Goal: Task Accomplishment & Management: Complete application form

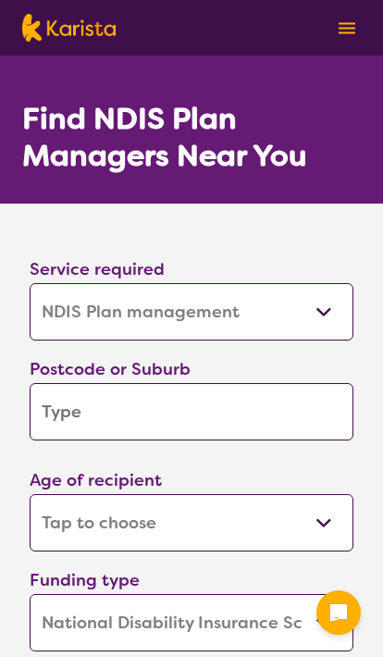
select select "NDIS Plan management"
select select "NDIS"
select select "NDIS Plan management"
select select "NDIS"
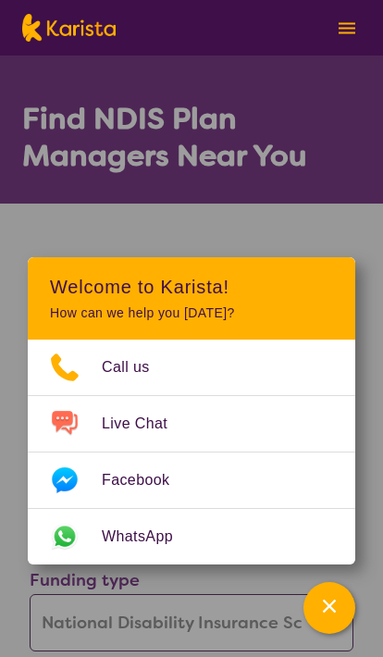
click at [327, 616] on div "Channel Menu" at bounding box center [329, 607] width 37 height 41
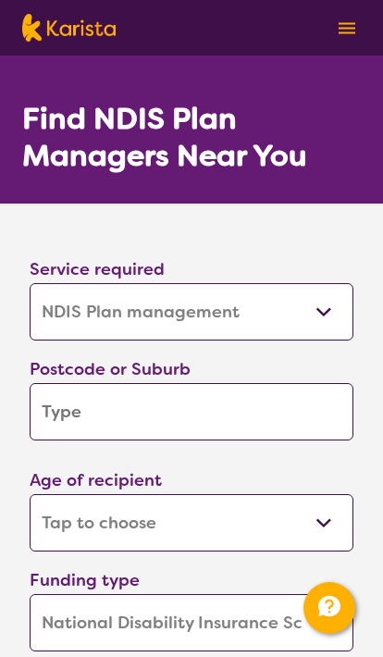
click at [297, 413] on input "search" at bounding box center [192, 411] width 324 height 57
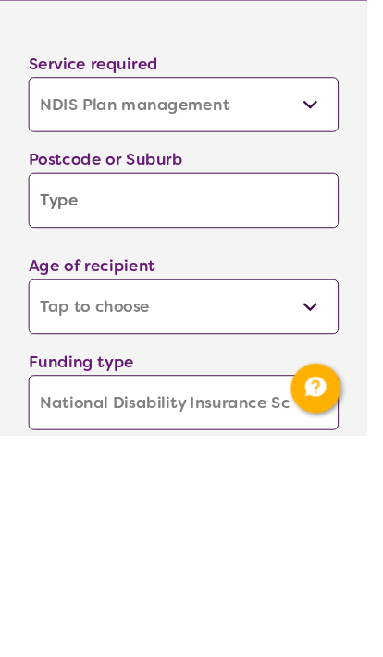
type input "3"
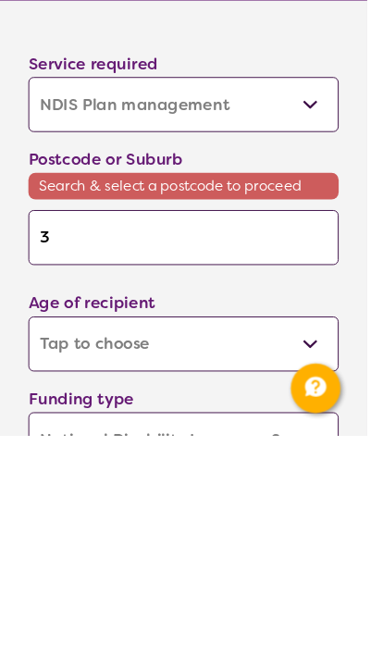
type input "38"
type input "384"
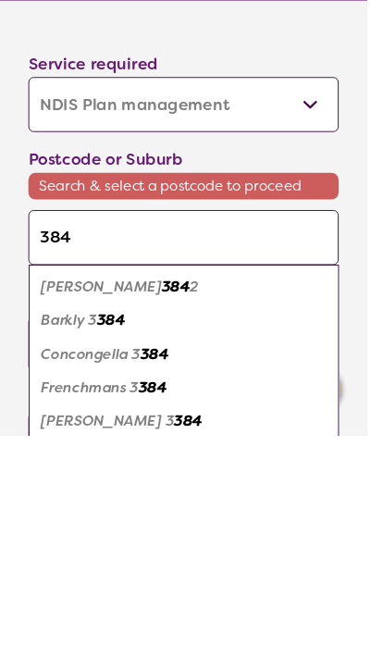
click at [86, 492] on em "[PERSON_NAME]" at bounding box center [106, 501] width 126 height 19
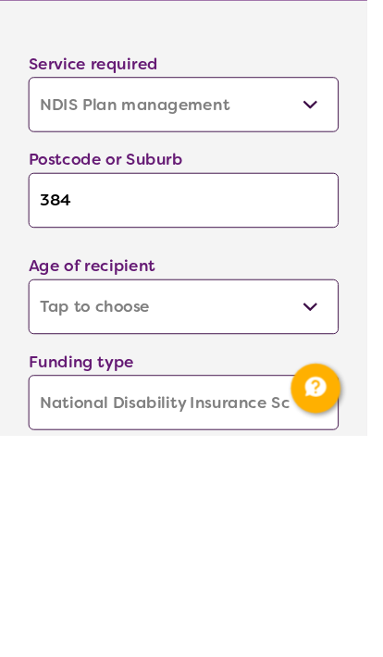
type input "3842"
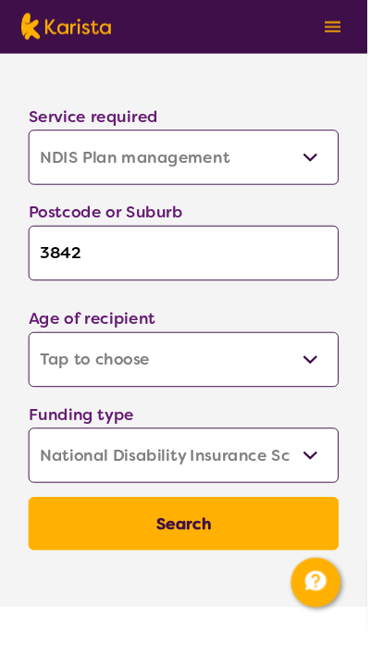
scroll to position [145, 0]
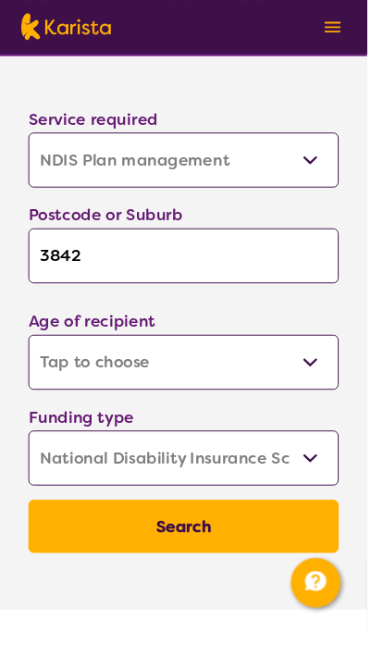
click at [334, 389] on select "Early Childhood - 0 to 9 Child - 10 to 11 Adolescent - 12 to 17 Adult - 18 to 6…" at bounding box center [192, 377] width 324 height 57
select select "EC"
click at [338, 470] on select "Home Care Package (HCP) National Disability Insurance Scheme (NDIS) I don't know" at bounding box center [192, 477] width 324 height 57
click at [321, 485] on select "Home Care Package (HCP) National Disability Insurance Scheme (NDIS) I don't know" at bounding box center [192, 477] width 324 height 57
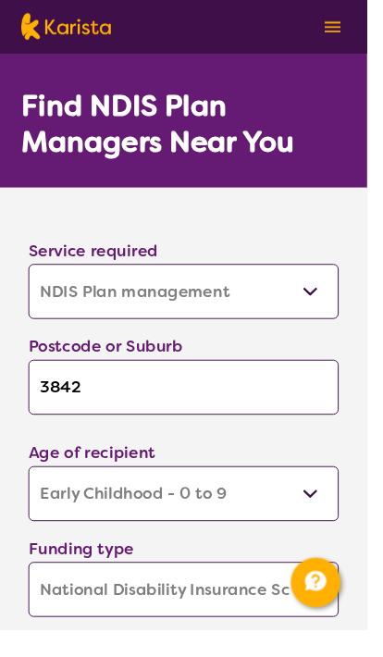
scroll to position [0, 0]
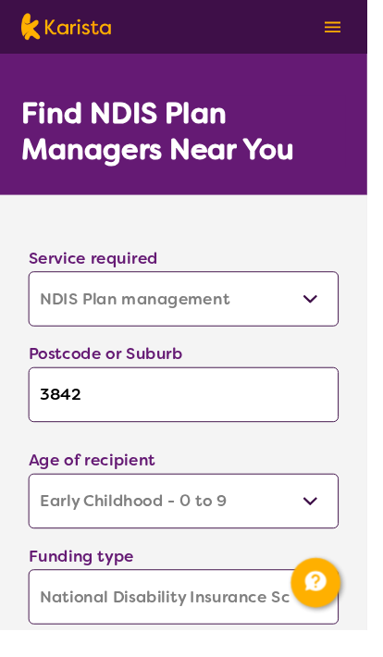
click at [340, 314] on select "Allied Health Assistant Assessment ([MEDICAL_DATA] or [MEDICAL_DATA]) Behaviour…" at bounding box center [192, 311] width 324 height 57
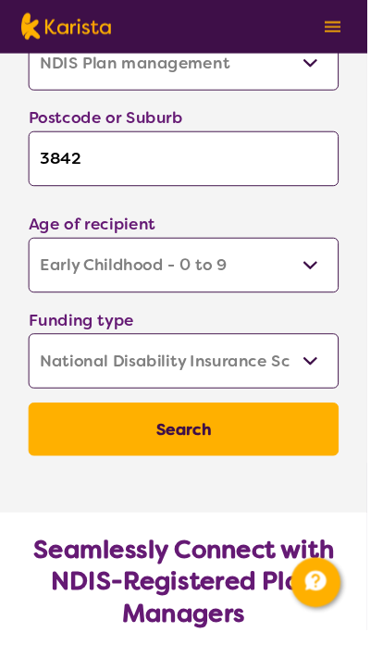
scroll to position [247, 0]
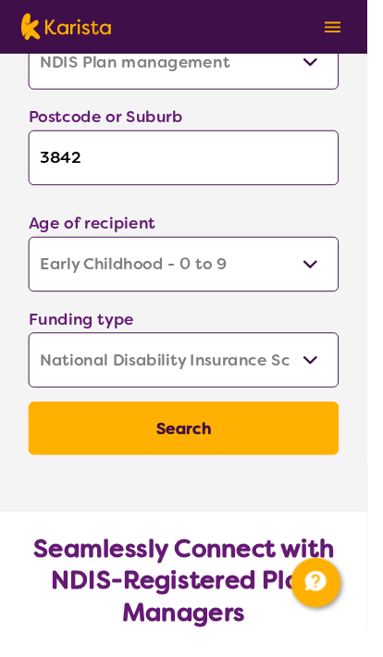
click at [305, 440] on button "Search" at bounding box center [192, 447] width 324 height 56
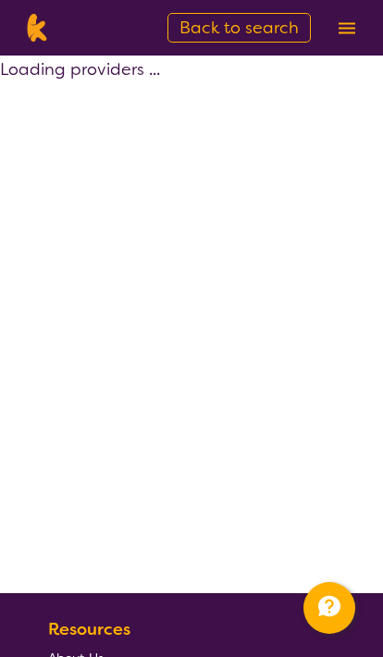
select select "by_score"
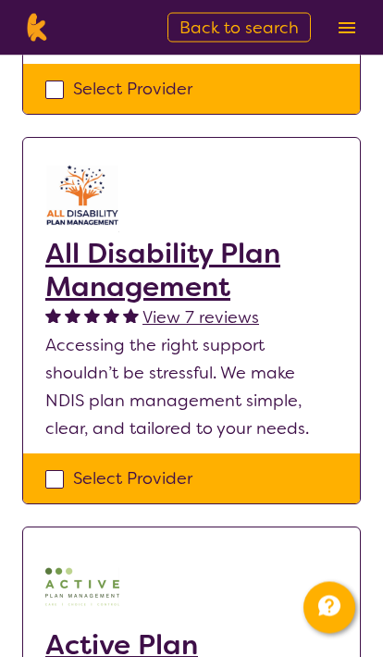
scroll to position [617, 0]
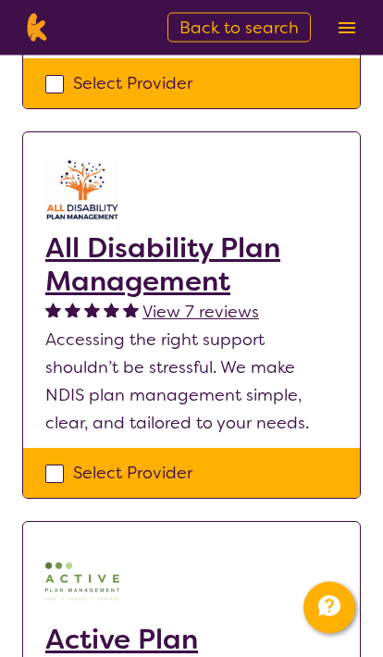
click at [80, 460] on div "Select Provider" at bounding box center [191, 474] width 292 height 28
checkbox input "true"
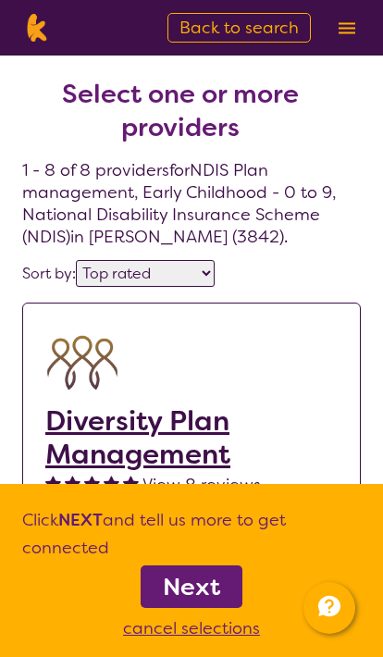
click at [200, 586] on b "Next" at bounding box center [191, 586] width 57 height 31
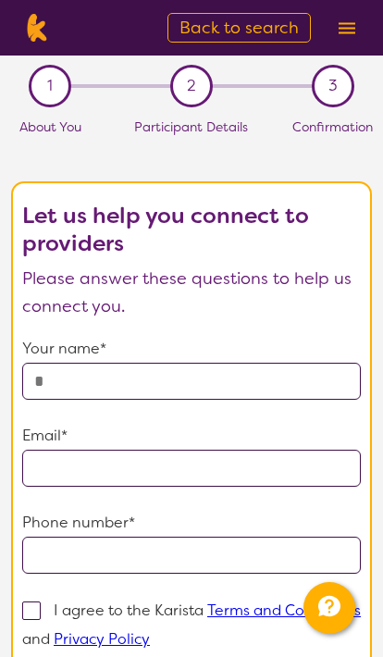
click at [303, 393] on input "text" at bounding box center [191, 381] width 339 height 37
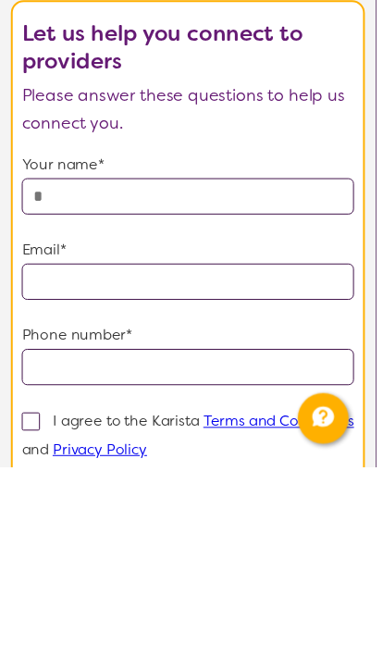
type input "**********"
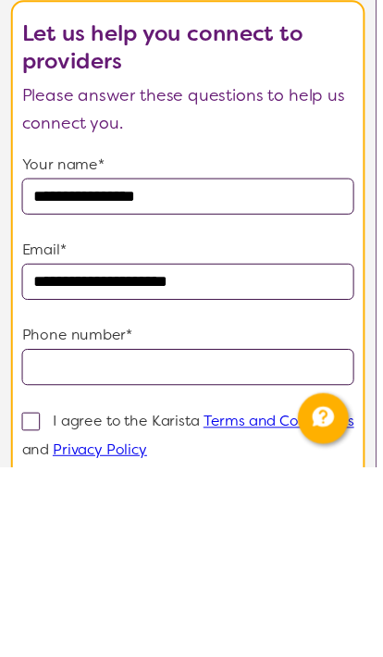
type input "**********"
click at [335, 537] on input "tel" at bounding box center [191, 555] width 339 height 37
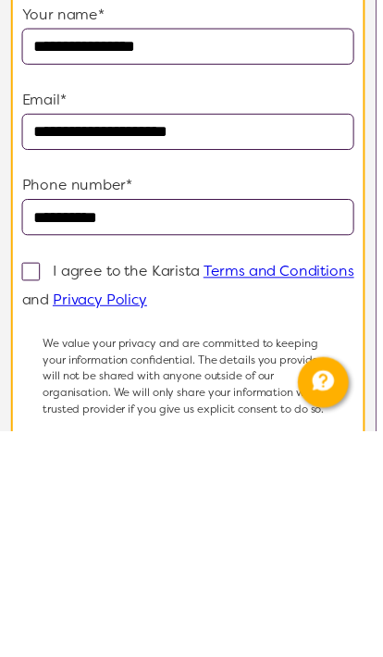
type input "**********"
click at [58, 485] on p "I agree to the Karista Terms and Conditions and Privacy Policy" at bounding box center [191, 509] width 339 height 48
click at [150, 516] on input "I agree to the Karista Terms and Conditions and Privacy Policy" at bounding box center [156, 522] width 12 height 12
checkbox input "true"
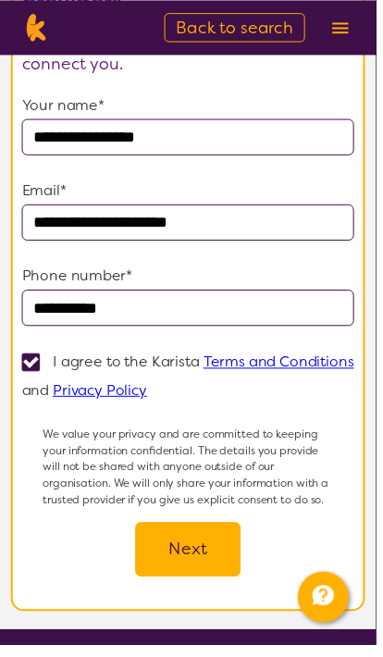
scroll to position [240, 0]
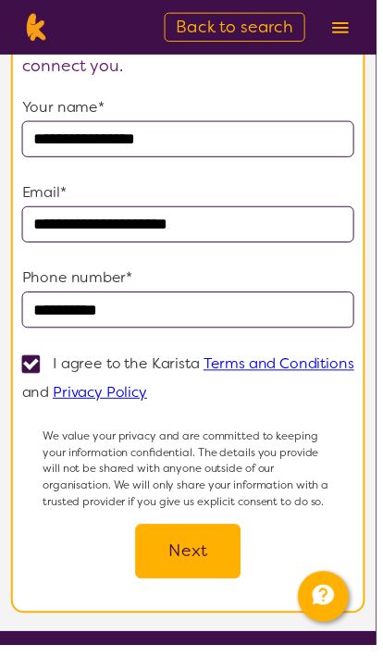
click at [205, 558] on button "Next" at bounding box center [191, 562] width 107 height 56
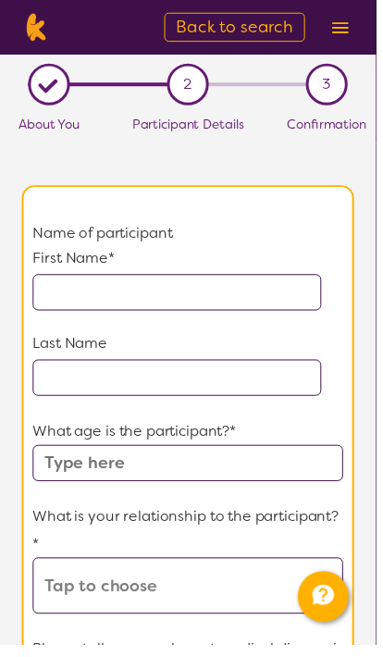
click at [67, 287] on input "text" at bounding box center [180, 297] width 294 height 37
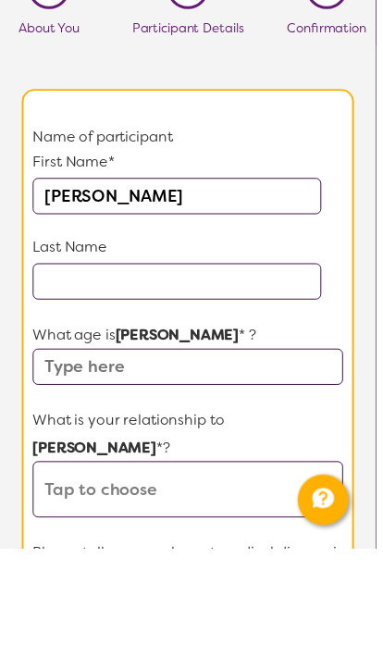
type input "[PERSON_NAME]"
click at [84, 366] on input "text" at bounding box center [180, 384] width 294 height 37
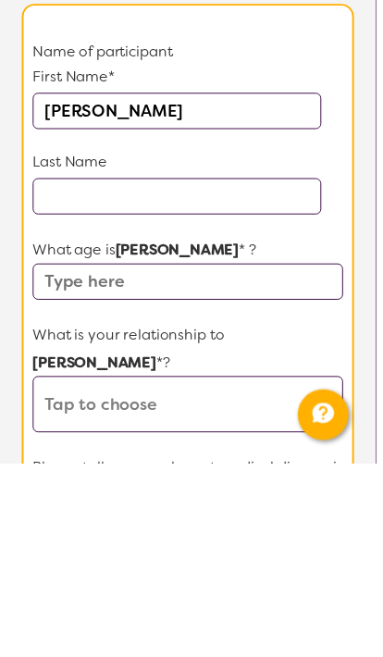
type input "[PERSON_NAME]"
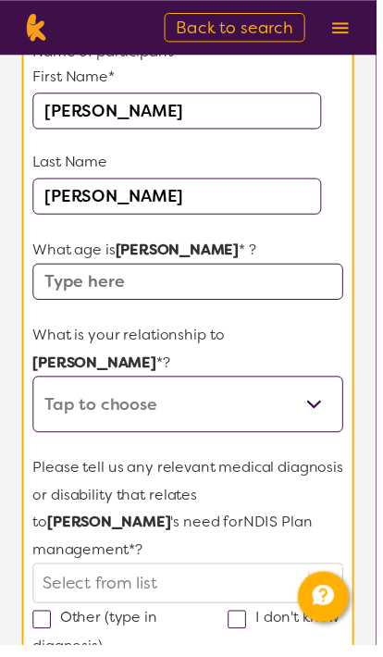
click at [57, 263] on p "What age is [PERSON_NAME] * ?" at bounding box center [191, 255] width 316 height 28
click at [67, 285] on input "text" at bounding box center [191, 286] width 316 height 37
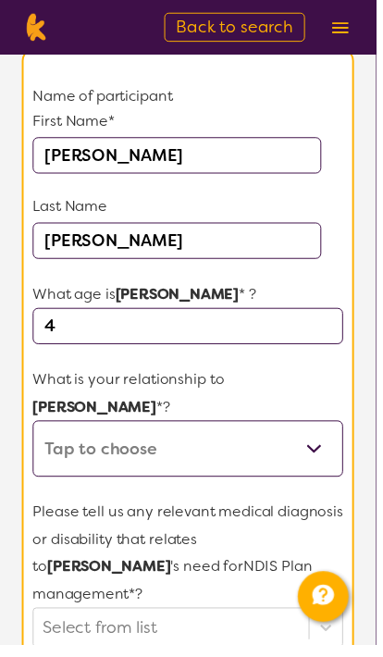
scroll to position [110, 0]
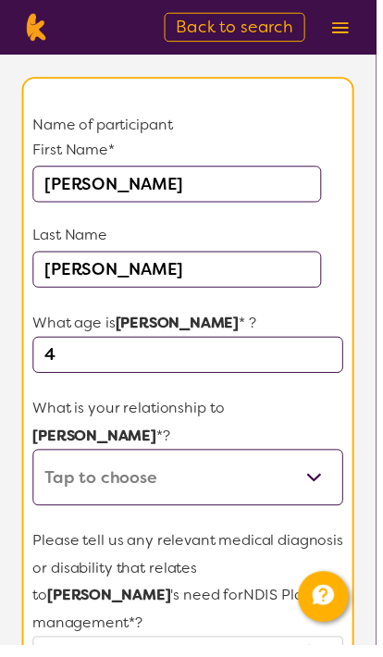
type input "4"
click at [284, 291] on input "[PERSON_NAME]" at bounding box center [180, 274] width 294 height 37
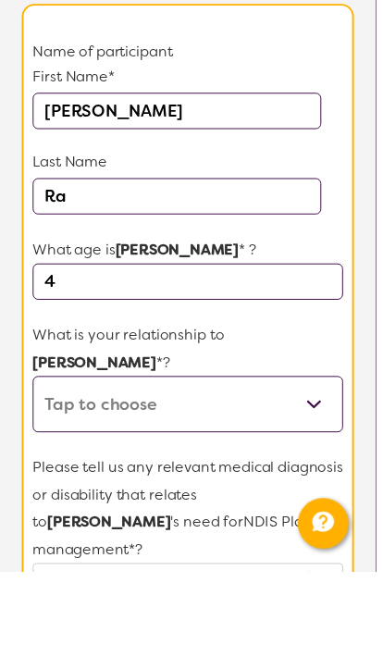
type input "R"
type input "[PERSON_NAME]"
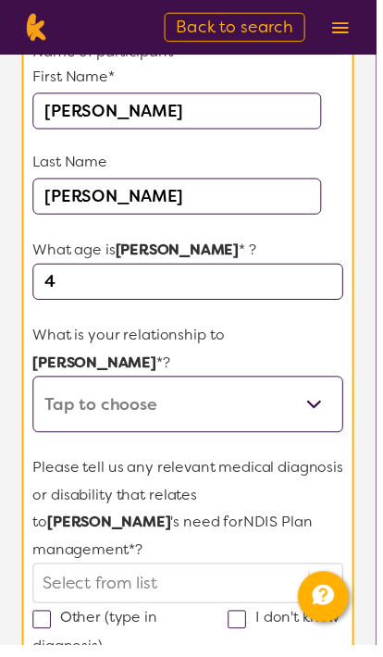
scroll to position [229, 0]
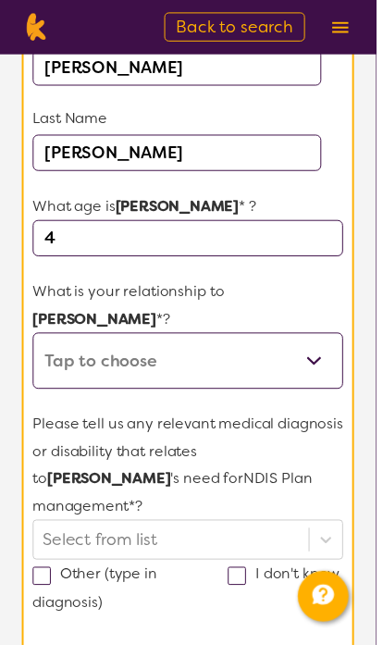
click at [314, 340] on select "This request is for myself I am their parent I am their child I am their spouse…" at bounding box center [191, 368] width 316 height 57
select select "I am their parent"
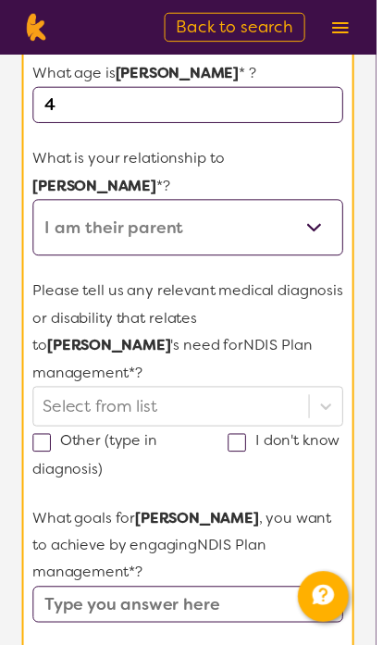
scroll to position [358, 0]
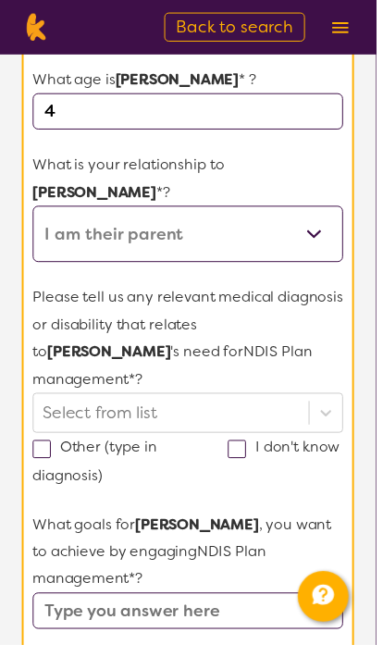
click at [253, 446] on label "I don't know" at bounding box center [289, 470] width 114 height 48
click at [244, 477] on input "I don't know" at bounding box center [238, 483] width 12 height 12
checkbox input "true"
click at [44, 446] on label "Other (type in diagnosis)" at bounding box center [96, 470] width 127 height 48
click at [105, 477] on input "Other (type in diagnosis)" at bounding box center [111, 483] width 12 height 12
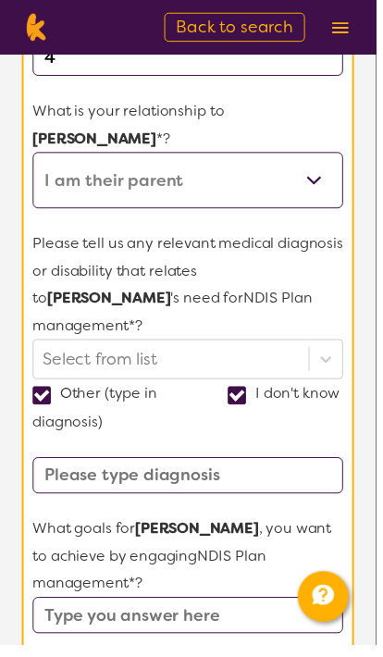
scroll to position [418, 0]
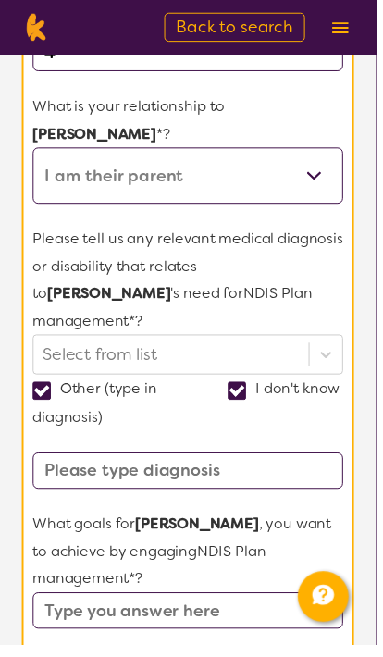
click at [47, 389] on span at bounding box center [42, 398] width 19 height 19
click at [105, 417] on input "Other (type in diagnosis)" at bounding box center [111, 423] width 12 height 12
checkbox input "false"
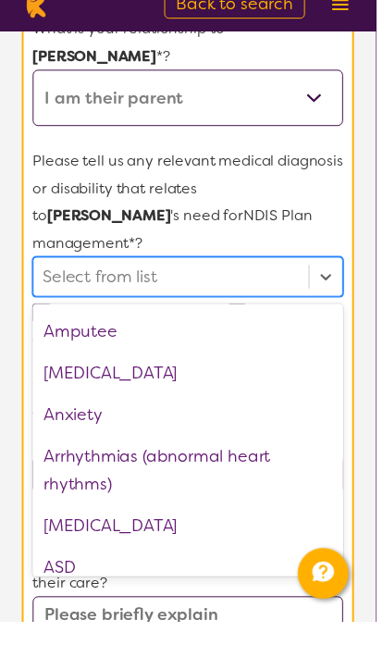
scroll to position [154, 0]
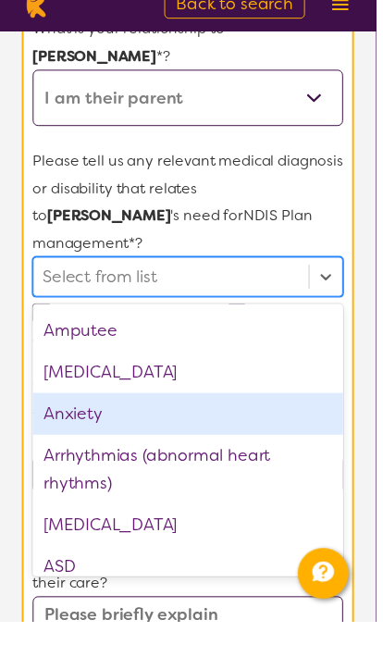
click at [272, 424] on div "Anxiety" at bounding box center [191, 445] width 316 height 43
checkbox input "false"
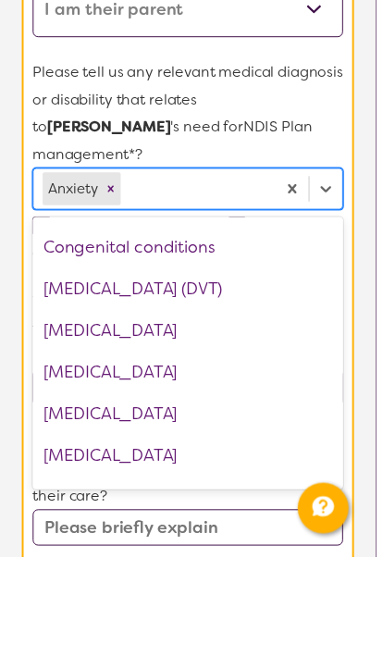
scroll to position [887, 0]
click at [263, 447] on div "[MEDICAL_DATA]" at bounding box center [191, 468] width 316 height 43
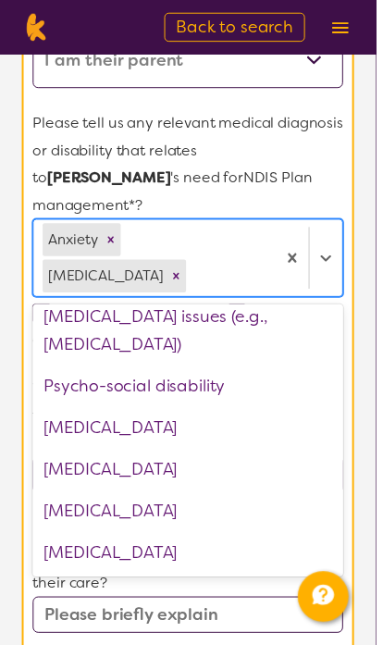
scroll to position [2717, 0]
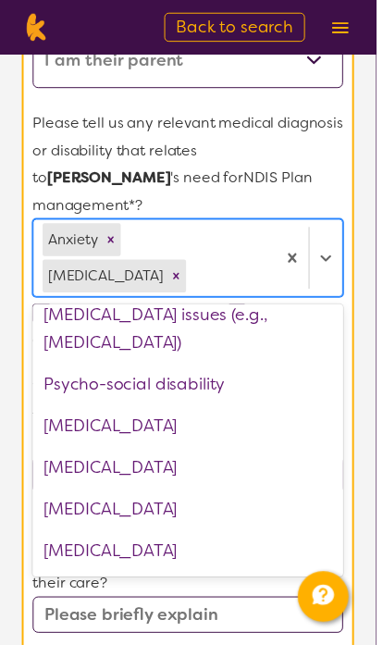
click at [298, 413] on div "[MEDICAL_DATA]" at bounding box center [191, 434] width 316 height 43
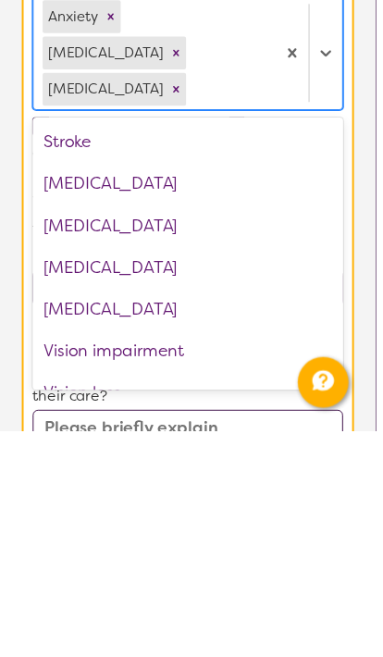
scroll to position [550, 0]
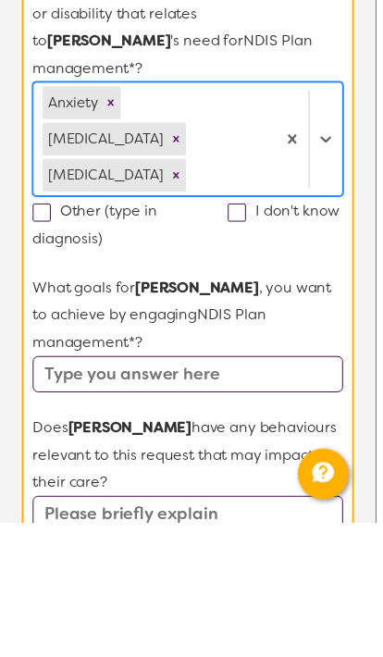
click at [266, 325] on div "I don't know" at bounding box center [290, 353] width 117 height 57
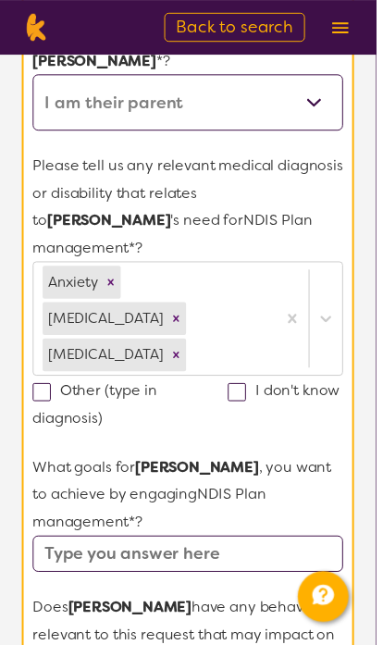
scroll to position [497, 0]
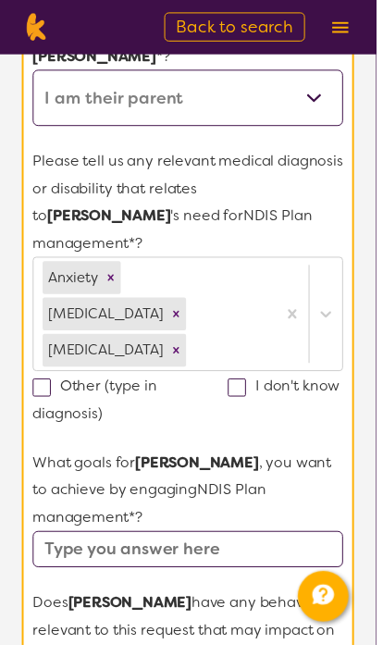
click at [267, 541] on input "text" at bounding box center [191, 559] width 316 height 37
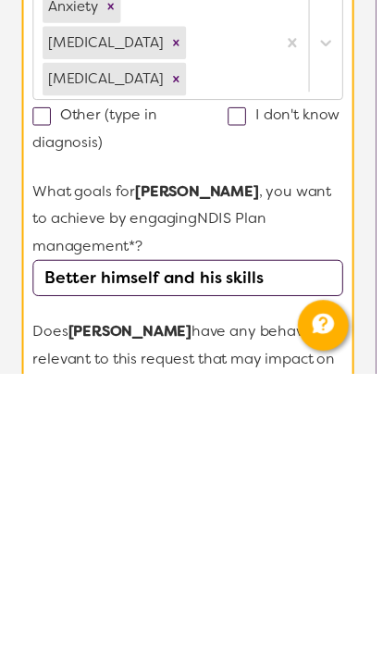
click at [184, 541] on input "Better himself and his skills" at bounding box center [191, 559] width 316 height 37
click at [304, 541] on input "Better himself, his skills" at bounding box center [191, 559] width 316 height 37
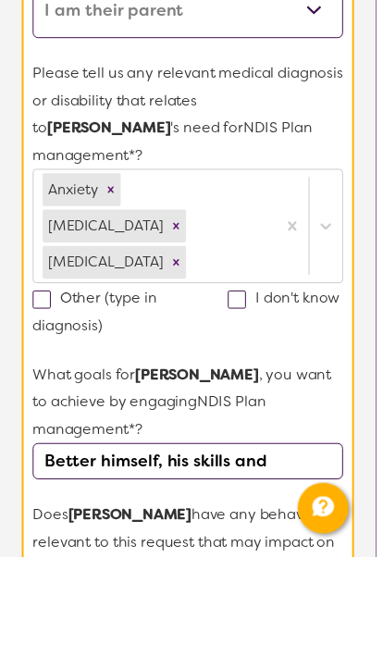
type input "Better himself, his skills and"
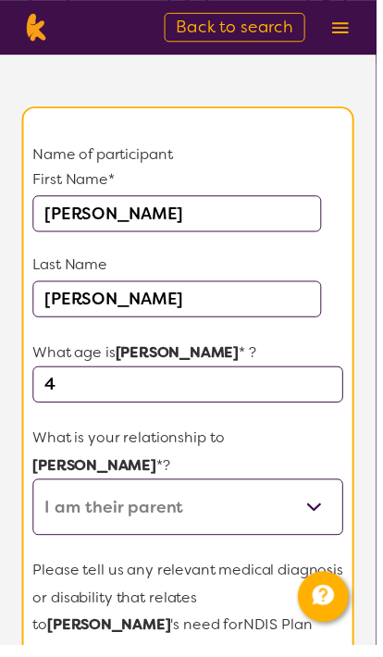
scroll to position [0, 0]
